Goal: Task Accomplishment & Management: Use online tool/utility

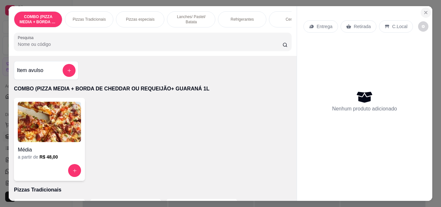
click at [424, 10] on icon "Close" at bounding box center [426, 12] width 5 height 5
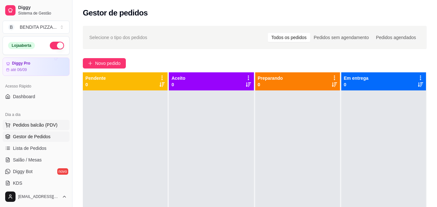
click at [47, 124] on span "Pedidos balcão (PDV)" at bounding box center [35, 125] width 45 height 6
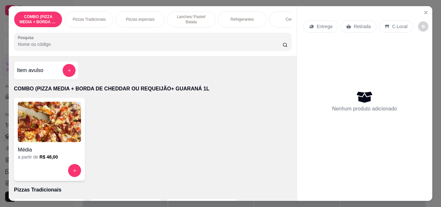
click at [91, 14] on div "Pizzas Tradicionais" at bounding box center [89, 19] width 48 height 16
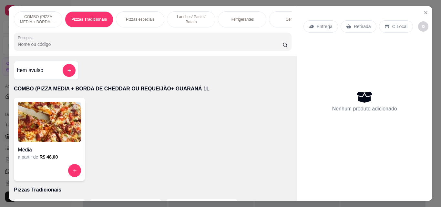
scroll to position [17, 0]
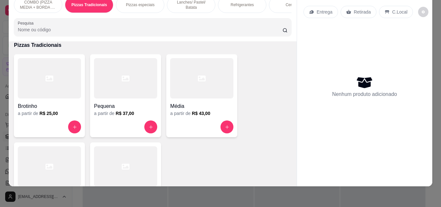
click at [196, 4] on p "Lanches/ Pastel/ Batata" at bounding box center [191, 5] width 37 height 10
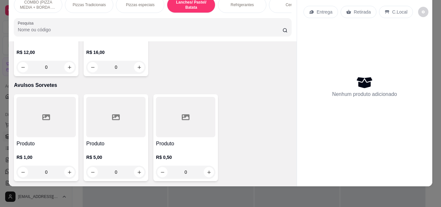
scroll to position [1255, 0]
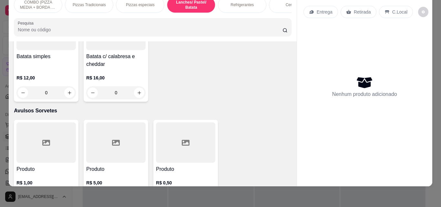
click at [289, 111] on div "Item avulso COMBO (PIZZA MEDIA + BORDA DE CHEDDAR OU REQUEIJÃO+ GUARANÁ 1L Médi…" at bounding box center [153, 113] width 288 height 145
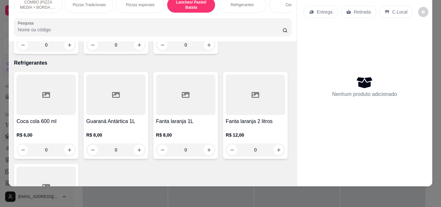
scroll to position [765, 0]
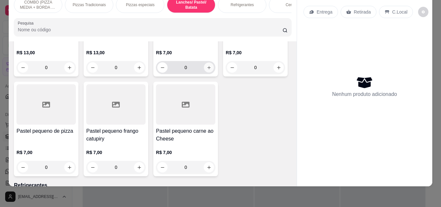
click at [204, 73] on button "increase-product-quantity" at bounding box center [209, 68] width 10 height 10
type input "1"
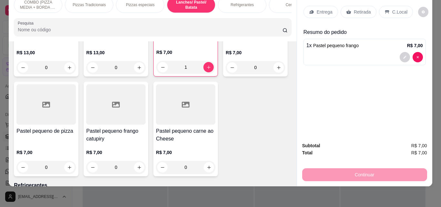
click at [305, 6] on div "Entrega" at bounding box center [321, 12] width 35 height 12
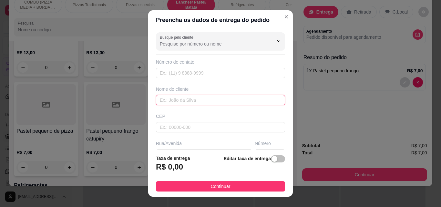
click at [202, 97] on input "text" at bounding box center [220, 100] width 129 height 10
type input "Estevão"
click at [232, 193] on footer "Taxa de entrega R$ 0,00 Editar taxa de entrega Continuar" at bounding box center [220, 173] width 145 height 47
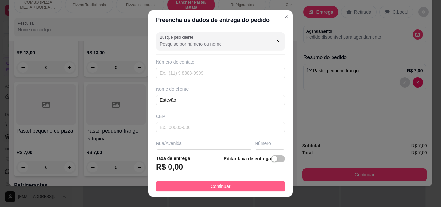
click at [230, 185] on button "Continuar" at bounding box center [220, 186] width 129 height 10
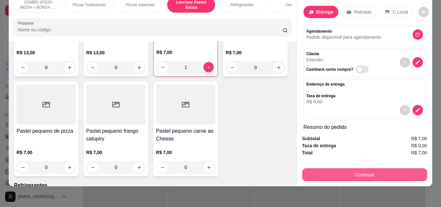
click at [330, 169] on button "Continuar" at bounding box center [364, 174] width 125 height 13
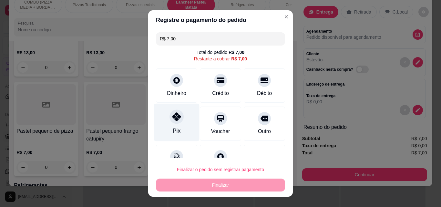
click at [183, 122] on div "Pix" at bounding box center [177, 123] width 46 height 38
type input "R$ 0,00"
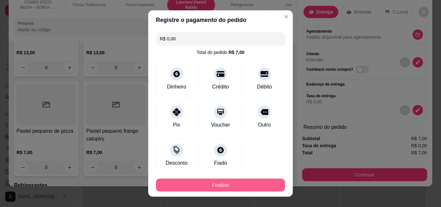
click at [234, 187] on button "Finalizar" at bounding box center [220, 185] width 129 height 13
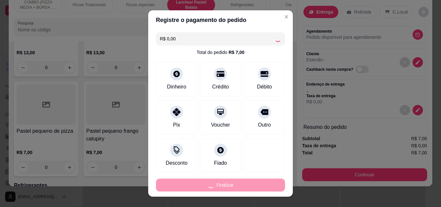
type input "0"
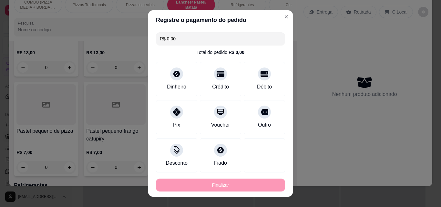
type input "-R$ 7,00"
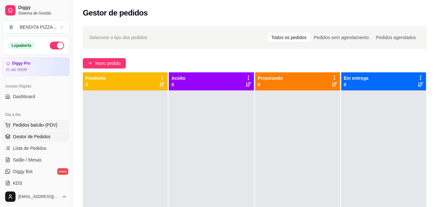
click at [38, 125] on span "Pedidos balcão (PDV)" at bounding box center [35, 125] width 45 height 6
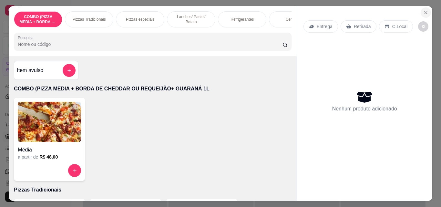
click at [424, 11] on icon "Close" at bounding box center [426, 12] width 5 height 5
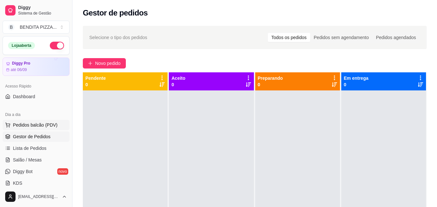
click at [39, 128] on button "Pedidos balcão (PDV)" at bounding box center [36, 125] width 67 height 10
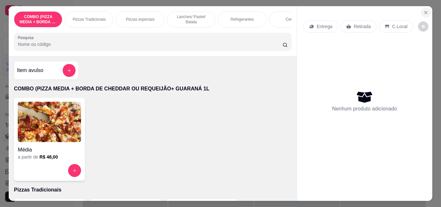
click at [424, 10] on icon "Close" at bounding box center [426, 12] width 5 height 5
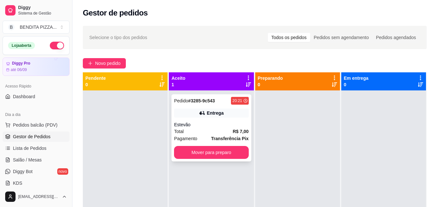
click at [210, 133] on div "Total R$ 7,00" at bounding box center [211, 131] width 74 height 7
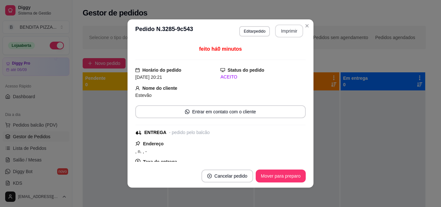
click at [286, 33] on button "Imprimir" at bounding box center [289, 31] width 28 height 13
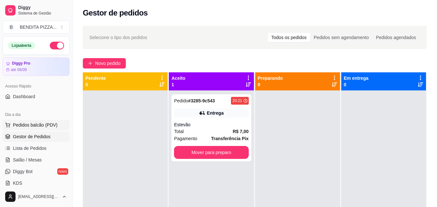
click at [43, 128] on span "Pedidos balcão (PDV)" at bounding box center [35, 125] width 45 height 6
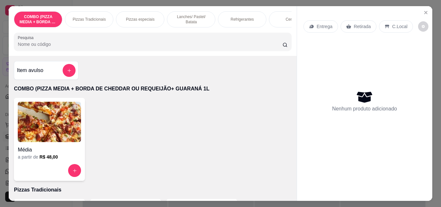
click at [203, 17] on p "Lanches/ Pastel/ Batata" at bounding box center [191, 19] width 37 height 10
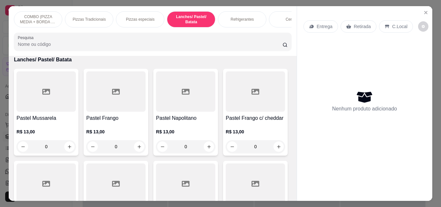
scroll to position [17, 0]
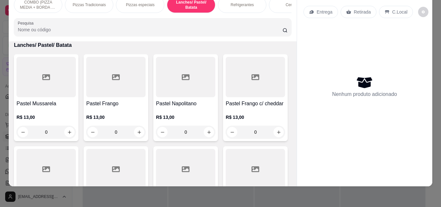
click at [142, 128] on div "0" at bounding box center [115, 132] width 59 height 13
click at [137, 131] on icon "increase-product-quantity" at bounding box center [139, 132] width 5 height 5
type input "1"
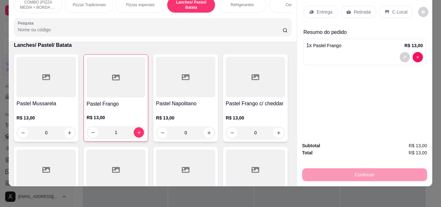
click at [331, 9] on div "Entrega" at bounding box center [321, 12] width 35 height 12
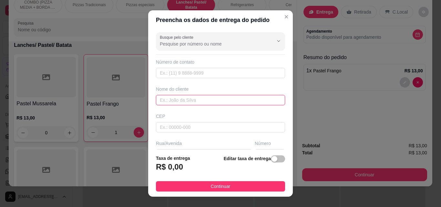
click at [203, 100] on input "text" at bounding box center [220, 100] width 129 height 10
type input "Valda"
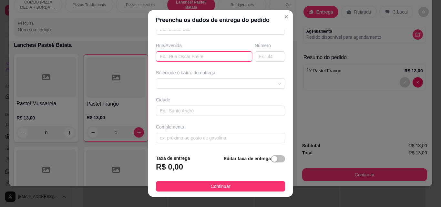
click at [156, 53] on input "text" at bounding box center [204, 56] width 96 height 10
type input "Altos"
click at [255, 53] on input "text" at bounding box center [270, 56] width 30 height 10
click at [266, 82] on div at bounding box center [220, 84] width 129 height 10
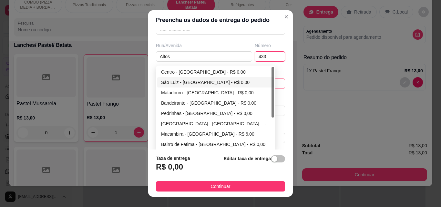
type input "433"
click at [196, 81] on div "São Luiz - [GEOGRAPHIC_DATA] - R$ 0,00" at bounding box center [215, 82] width 109 height 7
type input "São Miguel do Tapuio"
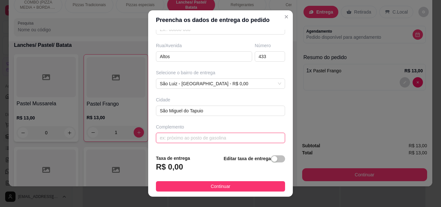
click at [198, 141] on input "text" at bounding box center [220, 138] width 129 height 10
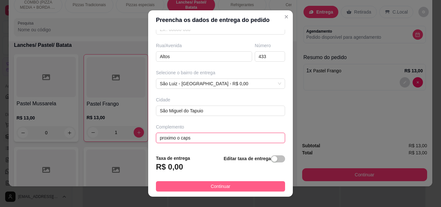
type input "proximo o caps"
click at [203, 184] on button "Continuar" at bounding box center [220, 186] width 129 height 10
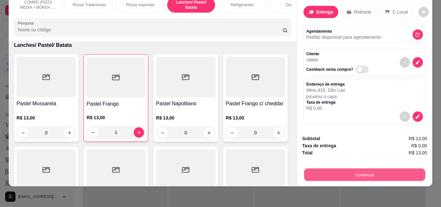
click at [356, 171] on button "Continuar" at bounding box center [364, 174] width 121 height 13
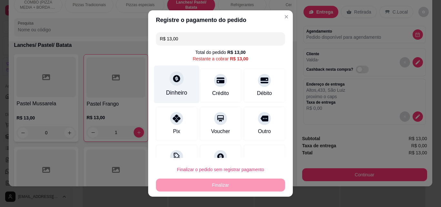
click at [173, 80] on icon at bounding box center [176, 78] width 7 height 7
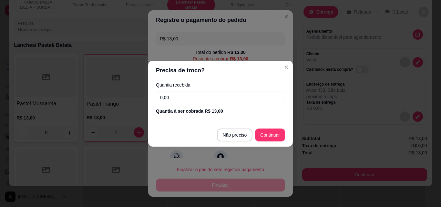
click at [189, 103] on input "0,00" at bounding box center [220, 97] width 129 height 13
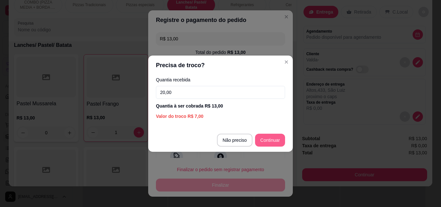
type input "20,00"
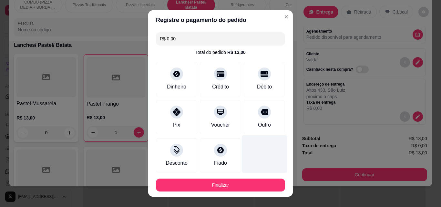
type input "R$ 0,00"
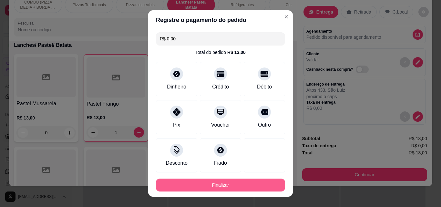
click at [250, 183] on button "Finalizar" at bounding box center [220, 185] width 129 height 13
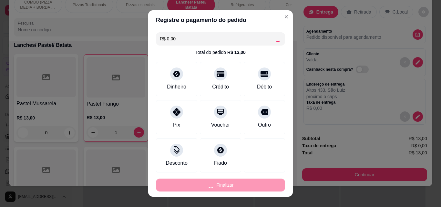
type input "0"
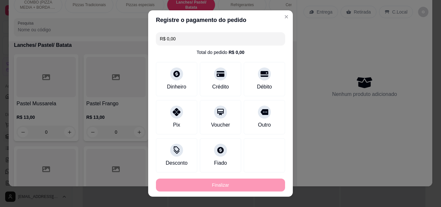
type input "-R$ 13,00"
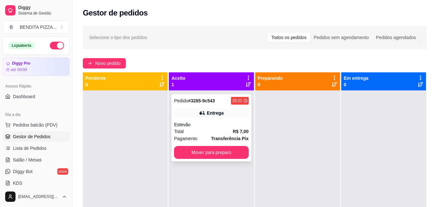
click at [221, 128] on div "Total R$ 7,00" at bounding box center [211, 131] width 74 height 7
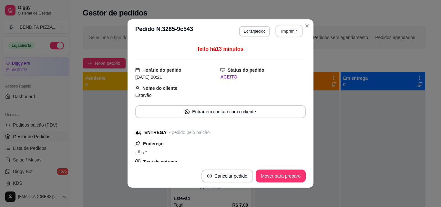
click at [283, 29] on button "Imprimir" at bounding box center [289, 31] width 27 height 13
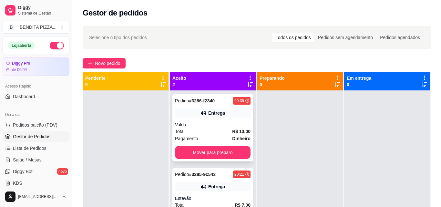
click at [206, 125] on div "Valda" at bounding box center [213, 124] width 76 height 6
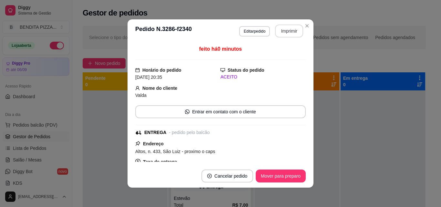
click at [277, 27] on button "Imprimir" at bounding box center [289, 31] width 28 height 13
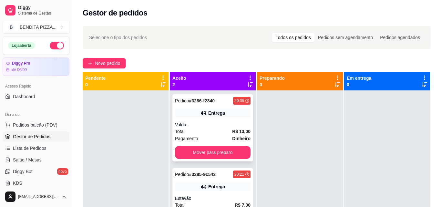
click at [203, 122] on div "Valda" at bounding box center [213, 124] width 76 height 6
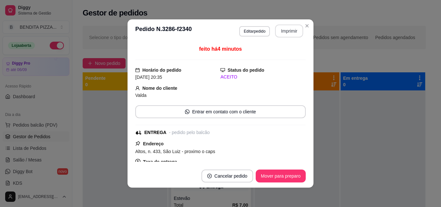
click at [284, 32] on button "Imprimir" at bounding box center [289, 31] width 28 height 13
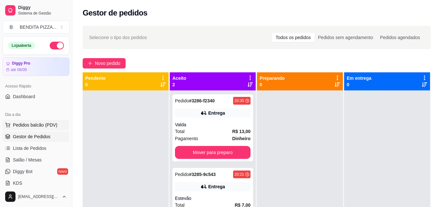
click at [45, 122] on span "Pedidos balcão (PDV)" at bounding box center [35, 125] width 45 height 6
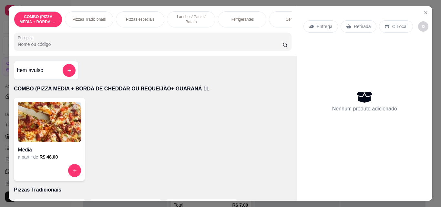
click at [225, 18] on div "Refrigerantes" at bounding box center [242, 19] width 48 height 16
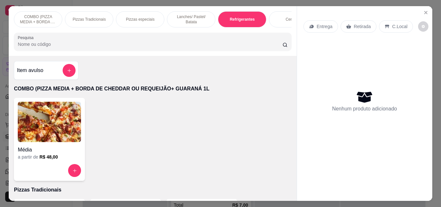
type input "1"
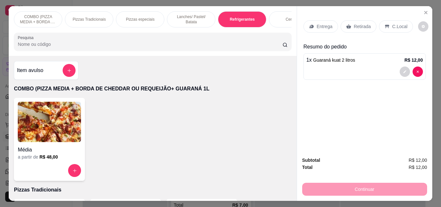
click at [354, 23] on p "Retirada" at bounding box center [362, 26] width 17 height 6
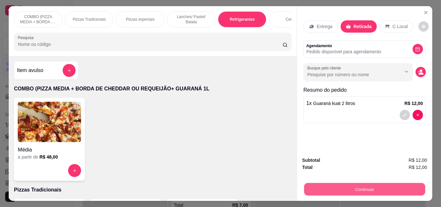
click at [378, 183] on button "Continuar" at bounding box center [364, 189] width 121 height 13
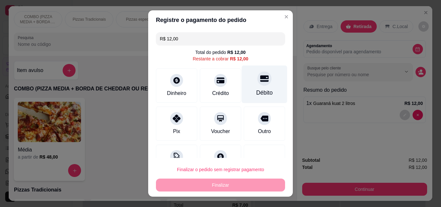
click at [259, 89] on div "Débito" at bounding box center [265, 93] width 16 height 8
type input "R$ 0,00"
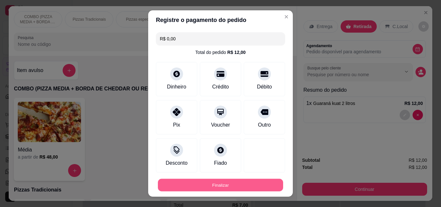
click at [266, 179] on button "Finalizar" at bounding box center [220, 185] width 125 height 13
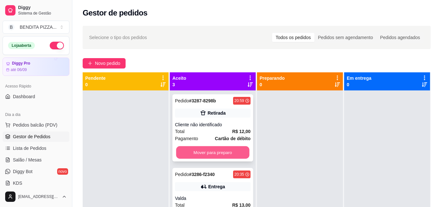
click at [220, 156] on button "Mover para preparo" at bounding box center [212, 152] width 73 height 13
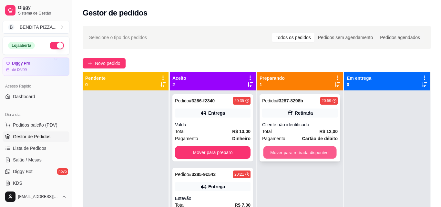
click at [298, 148] on button "Mover para retirada disponível" at bounding box center [300, 152] width 73 height 13
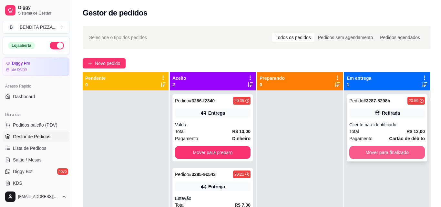
click at [402, 151] on button "Mover para finalizado" at bounding box center [388, 152] width 76 height 13
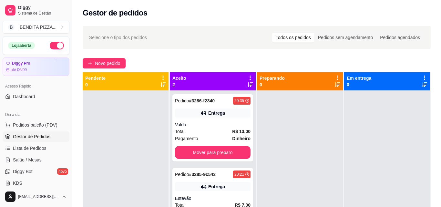
click at [436, 141] on div "Selecione o tipo dos pedidos Todos os pedidos Pedidos sem agendamento Pedidos a…" at bounding box center [256, 154] width 369 height 265
click at [51, 155] on link "Salão / Mesas" at bounding box center [36, 160] width 67 height 10
